Goal: Find contact information: Find contact information

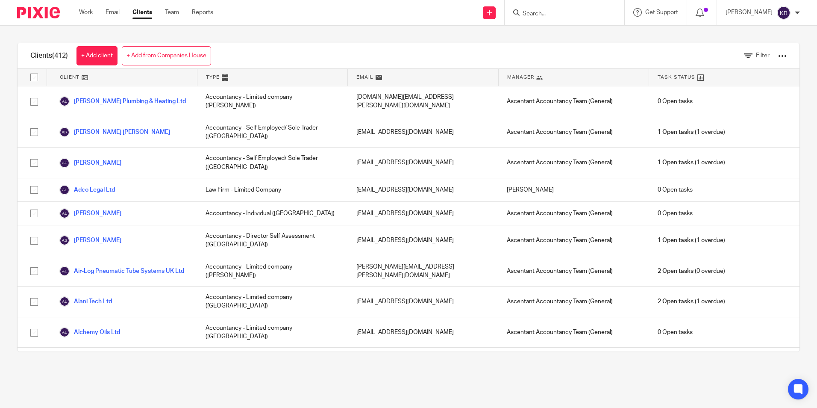
click at [561, 16] on input "Search" at bounding box center [560, 14] width 77 height 8
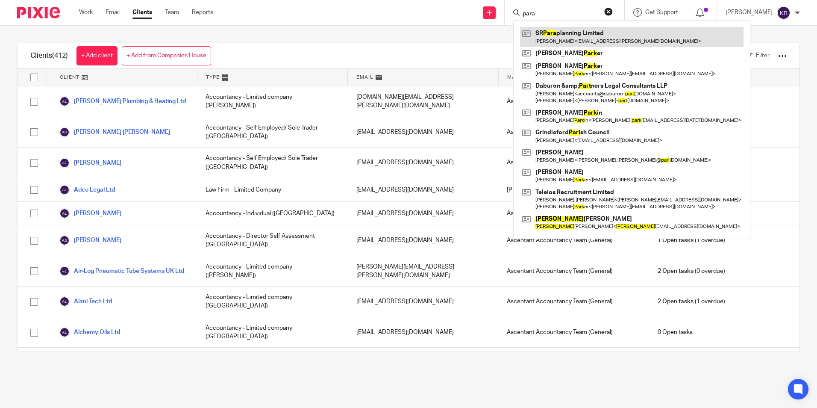
type input "para"
click at [609, 44] on link at bounding box center [632, 37] width 224 height 20
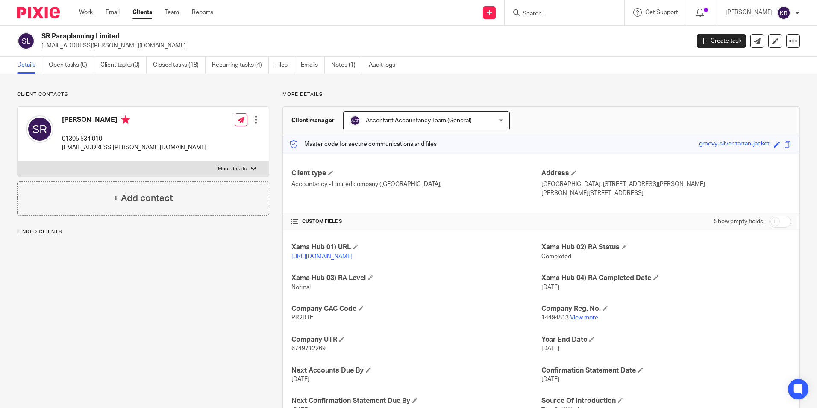
click at [151, 145] on div "[PERSON_NAME] 01305 534 010 [EMAIL_ADDRESS][PERSON_NAME][DOMAIN_NAME] Edit cont…" at bounding box center [143, 134] width 251 height 54
drag, startPoint x: 145, startPoint y: 149, endPoint x: 58, endPoint y: 155, distance: 87.4
click at [58, 155] on div "[PERSON_NAME] 01305 534 010 [EMAIL_ADDRESS][PERSON_NAME][DOMAIN_NAME] Edit cont…" at bounding box center [143, 134] width 251 height 54
copy p "[EMAIL_ADDRESS][PERSON_NAME][DOMAIN_NAME]"
